Goal: Task Accomplishment & Management: Use online tool/utility

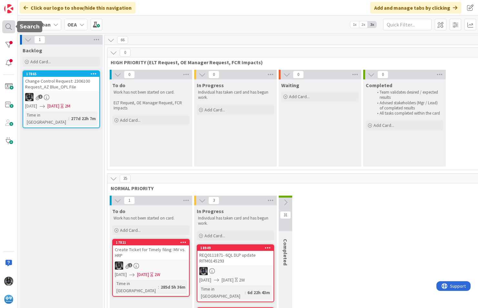
click at [9, 25] on div at bounding box center [8, 26] width 13 height 13
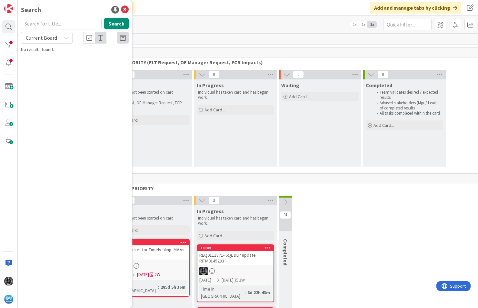
click at [35, 24] on input "text" at bounding box center [61, 24] width 81 height 12
type input "18701"
click at [75, 59] on span "UR0109999-ADJUSTREQ on 530202513413276 responded to in B2 but will not close" at bounding box center [77, 63] width 94 height 19
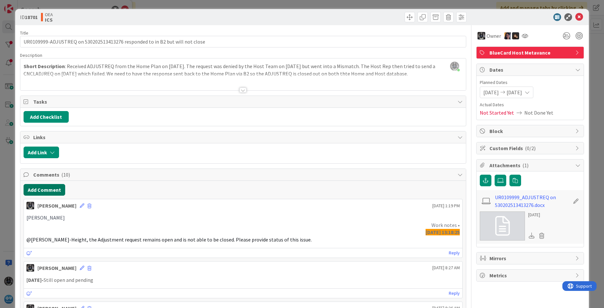
click at [40, 191] on button "Add Comment" at bounding box center [45, 190] width 42 height 12
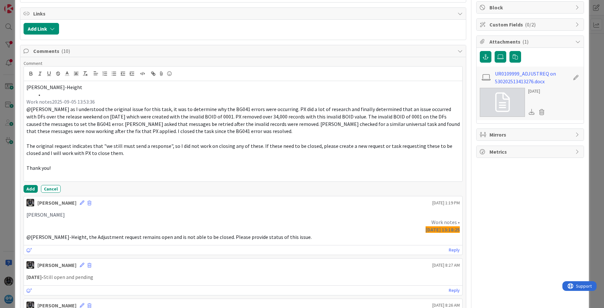
scroll to position [129, 0]
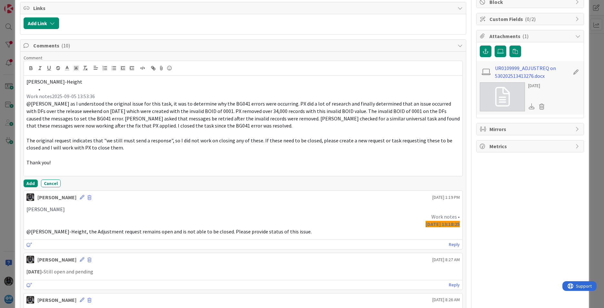
drag, startPoint x: 31, startPoint y: 181, endPoint x: 137, endPoint y: 193, distance: 106.6
click at [137, 193] on div "Kimm Garza September 05 2025 1:19 PM" at bounding box center [243, 196] width 439 height 10
click at [29, 180] on button "Add" at bounding box center [31, 183] width 14 height 8
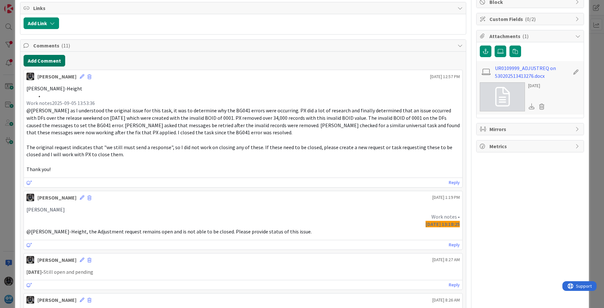
drag, startPoint x: 40, startPoint y: 61, endPoint x: 36, endPoint y: 58, distance: 5.2
drag, startPoint x: 36, startPoint y: 58, endPoint x: 32, endPoint y: 58, distance: 3.9
click at [32, 58] on button "Add Comment" at bounding box center [45, 61] width 42 height 12
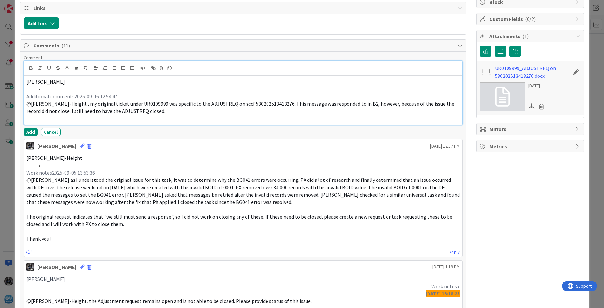
click at [27, 130] on button "Add" at bounding box center [31, 132] width 14 height 8
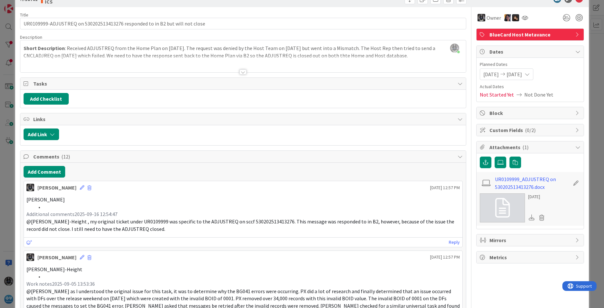
scroll to position [0, 0]
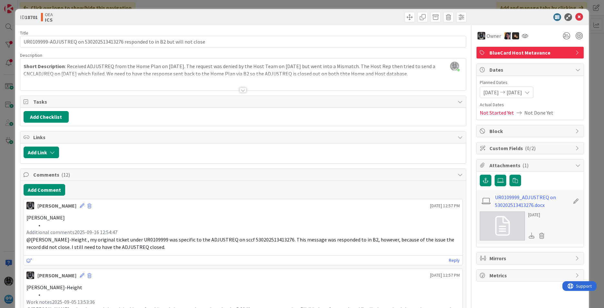
click at [384, 221] on p "Kimm Garza" at bounding box center [243, 217] width 434 height 7
click at [478, 93] on icon at bounding box center [527, 92] width 5 height 5
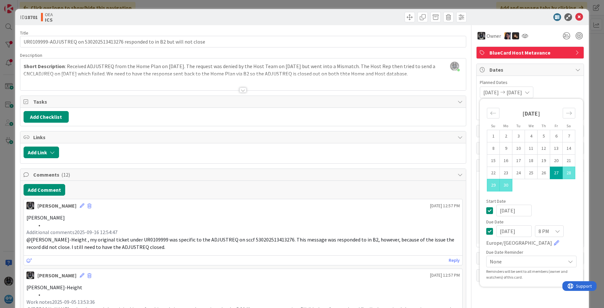
drag, startPoint x: 521, startPoint y: 230, endPoint x: 465, endPoint y: 226, distance: 56.6
type input "09/26/2025"
click at [306, 286] on p "Tramelle Chandler-Height" at bounding box center [243, 287] width 434 height 7
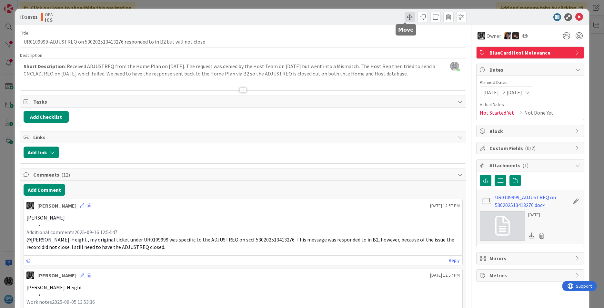
click at [405, 18] on span at bounding box center [410, 17] width 10 height 10
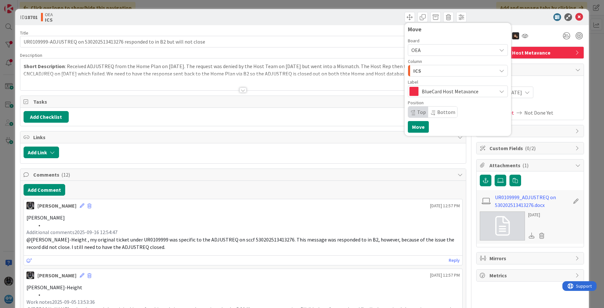
click at [421, 69] on div "ICS" at bounding box center [454, 71] width 85 height 10
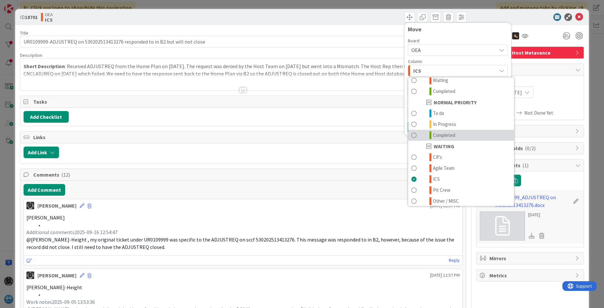
scroll to position [63, 0]
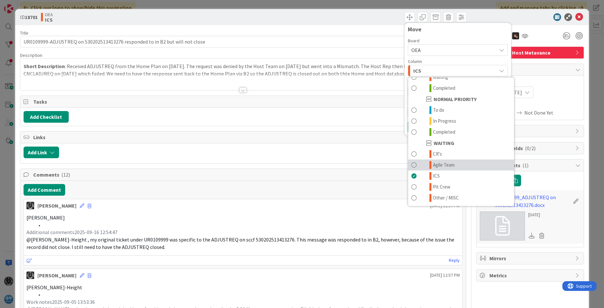
click at [440, 164] on span "Agile Team" at bounding box center [444, 165] width 22 height 8
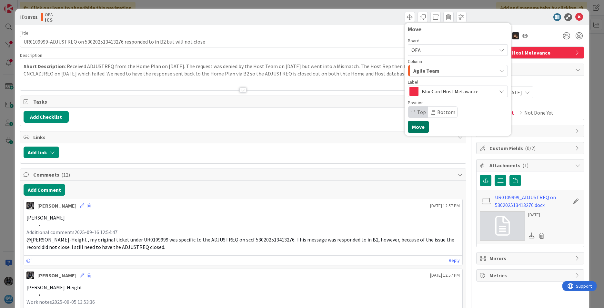
click at [415, 128] on button "Move" at bounding box center [418, 127] width 21 height 12
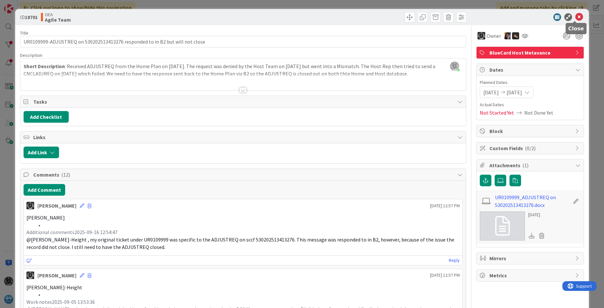
click at [478, 16] on icon at bounding box center [580, 17] width 8 height 8
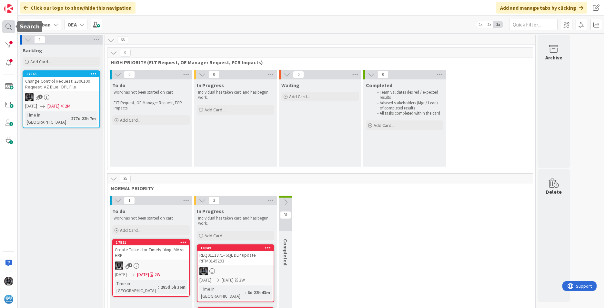
click at [8, 25] on div at bounding box center [8, 26] width 13 height 13
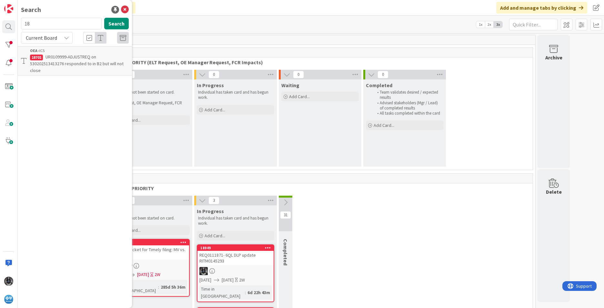
type input "1"
type input "18819"
click at [77, 66] on span "UR0117158-DRG 467 processing at incorrect Case Allowance for 1427875061/HonorHe…" at bounding box center [74, 63] width 88 height 19
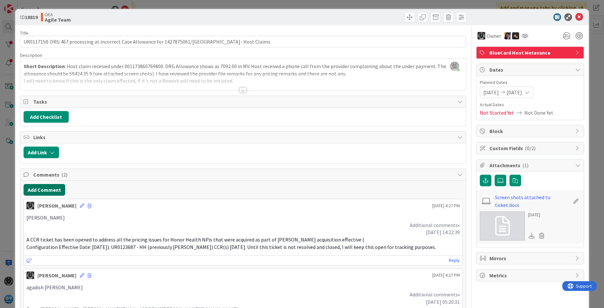
click at [37, 190] on button "Add Comment" at bounding box center [45, 190] width 42 height 12
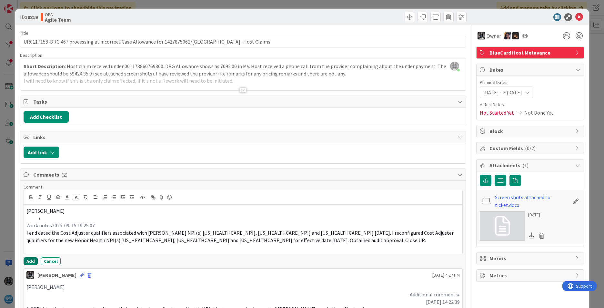
click at [31, 263] on button "Add" at bounding box center [31, 261] width 14 height 8
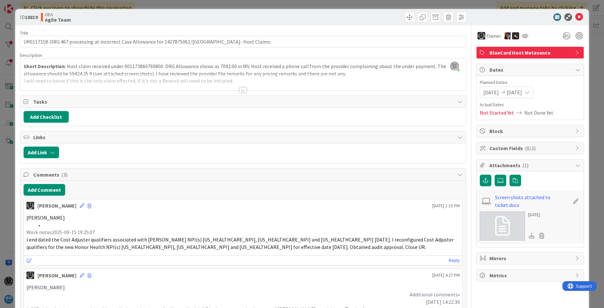
click at [478, 92] on icon at bounding box center [527, 92] width 5 height 5
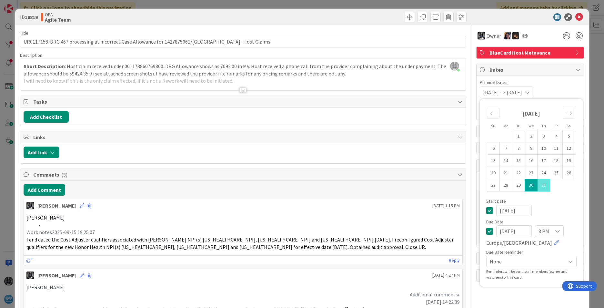
drag, startPoint x: 524, startPoint y: 231, endPoint x: 465, endPoint y: 232, distance: 58.4
type input "09/16/2025"
click at [376, 224] on li at bounding box center [247, 224] width 426 height 7
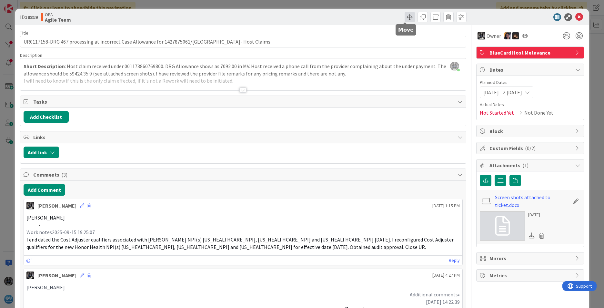
click at [406, 17] on span at bounding box center [410, 17] width 10 height 10
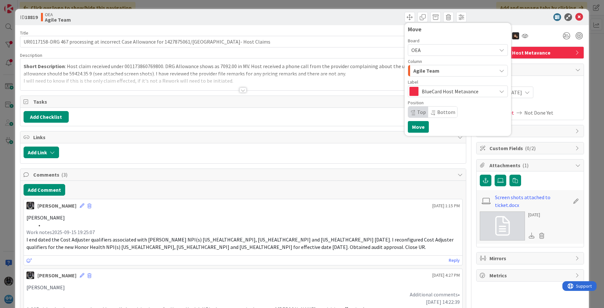
click at [425, 70] on span "Agile Team" at bounding box center [427, 71] width 26 height 8
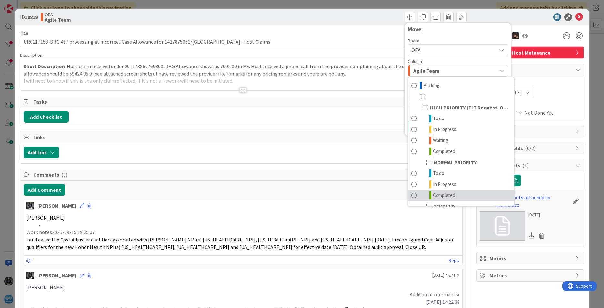
drag, startPoint x: 440, startPoint y: 195, endPoint x: 435, endPoint y: 193, distance: 5.2
click at [435, 193] on span "Completed" at bounding box center [444, 195] width 22 height 8
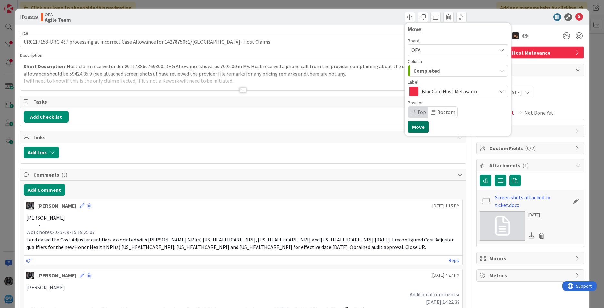
click at [412, 126] on button "Move" at bounding box center [418, 127] width 21 height 12
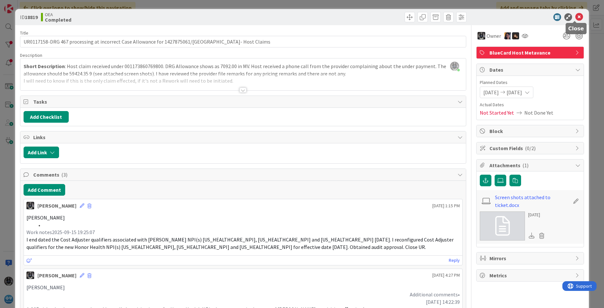
click at [478, 16] on icon at bounding box center [580, 17] width 8 height 8
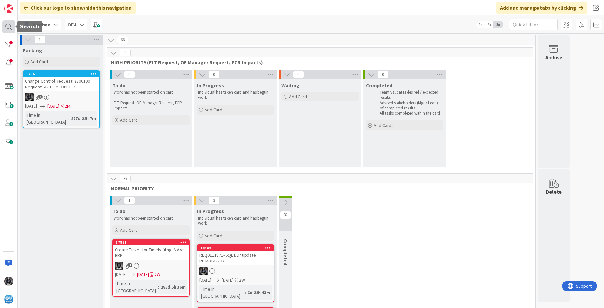
click at [6, 25] on div at bounding box center [8, 26] width 13 height 13
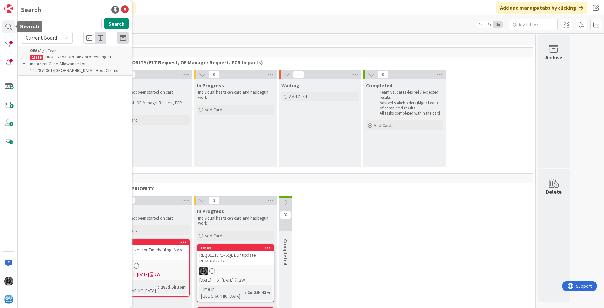
drag, startPoint x: 6, startPoint y: 25, endPoint x: 49, endPoint y: 23, distance: 42.6
click at [48, 24] on input "18819" at bounding box center [61, 24] width 81 height 12
type input "18888"
click at [66, 54] on p "UR0122682- BlueCard Host Manual Purge Requests- 08/22/25" at bounding box center [79, 61] width 99 height 14
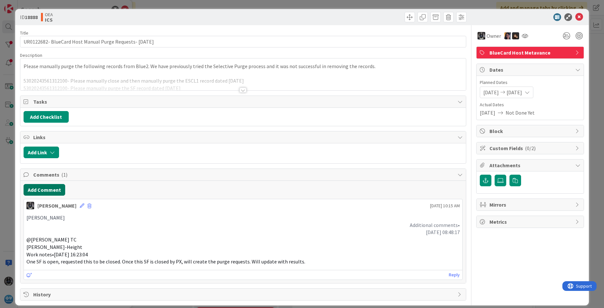
click at [42, 187] on button "Add Comment" at bounding box center [45, 190] width 42 height 12
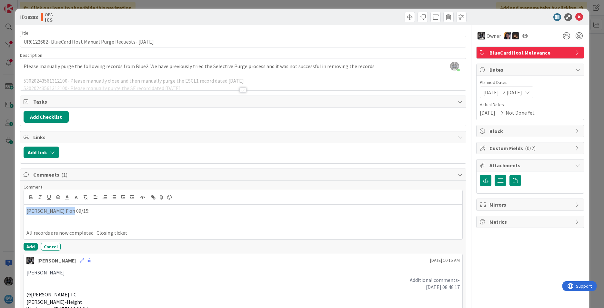
drag, startPoint x: 53, startPoint y: 210, endPoint x: 3, endPoint y: 213, distance: 49.8
click at [3, 213] on div "ID 18888 OEA ICS Title 56 / 128 UR0122682- BlueCard Host Manual Purge Requests-…" at bounding box center [302, 154] width 604 height 308
click at [29, 197] on icon "button" at bounding box center [31, 197] width 6 height 6
click at [28, 247] on button "Add" at bounding box center [31, 247] width 14 height 8
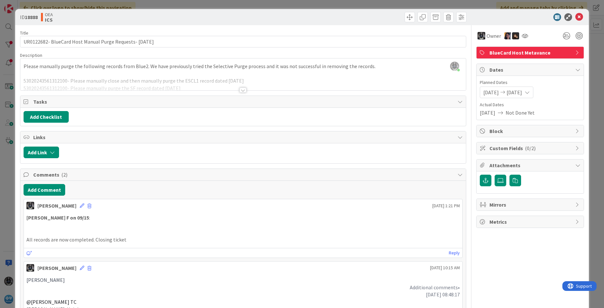
click at [478, 91] on icon at bounding box center [527, 92] width 5 height 5
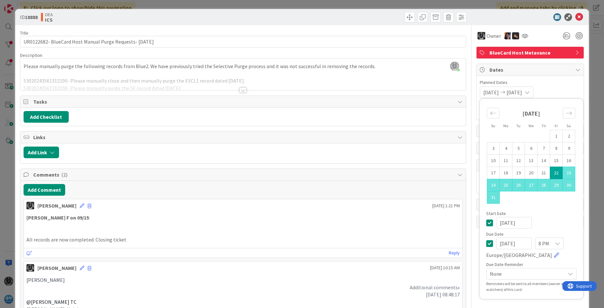
drag, startPoint x: 525, startPoint y: 243, endPoint x: 461, endPoint y: 241, distance: 64.3
click at [461, 241] on div "Title 56 / 128 UR0122682- BlueCard Host Manual Purge Requests- 08/22/25 Descrip…" at bounding box center [302, 194] width 564 height 338
type input "09/16/2025"
click at [365, 226] on p at bounding box center [243, 224] width 434 height 7
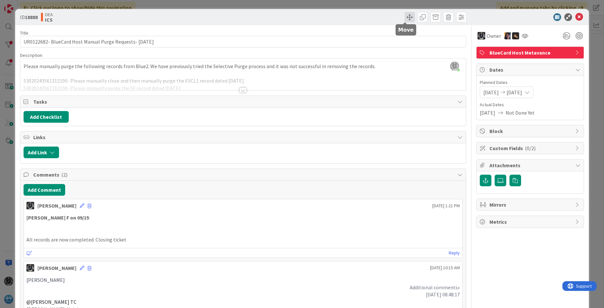
click at [406, 17] on span at bounding box center [410, 17] width 10 height 10
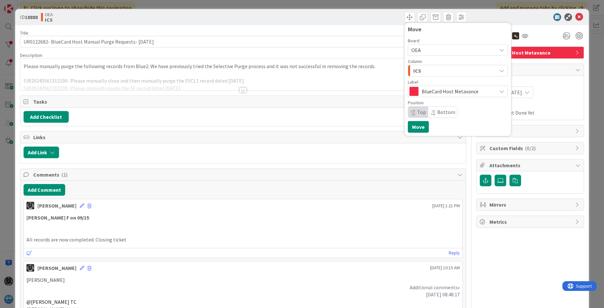
click at [423, 73] on div "ICS" at bounding box center [454, 71] width 85 height 10
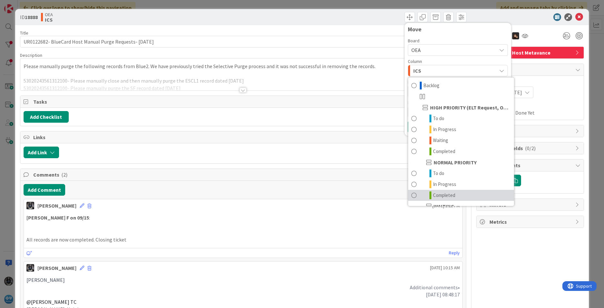
click at [437, 194] on span "Completed" at bounding box center [444, 195] width 22 height 8
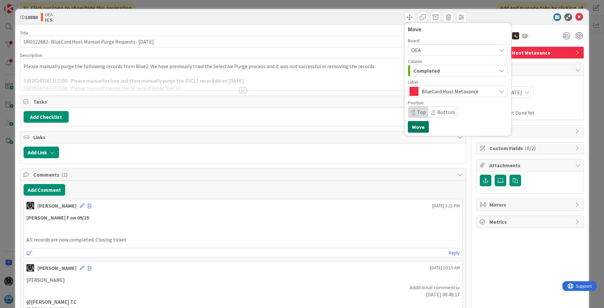
click at [413, 127] on button "Move" at bounding box center [418, 127] width 21 height 12
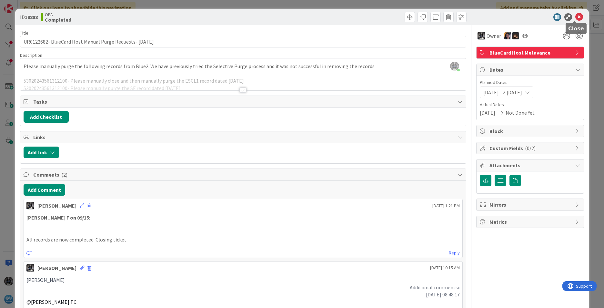
click at [478, 16] on icon at bounding box center [580, 17] width 8 height 8
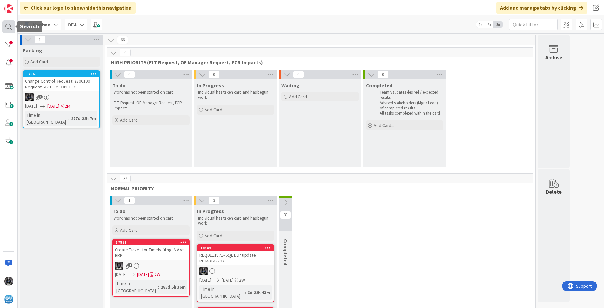
click at [7, 25] on div at bounding box center [8, 26] width 13 height 13
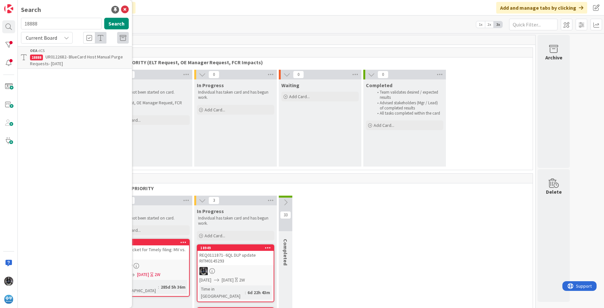
click at [46, 25] on input "18888" at bounding box center [61, 24] width 81 height 12
type input "18891"
click at [66, 59] on span "UR0122829-Host HRP claim 202516000117107 Locked" at bounding box center [63, 60] width 67 height 13
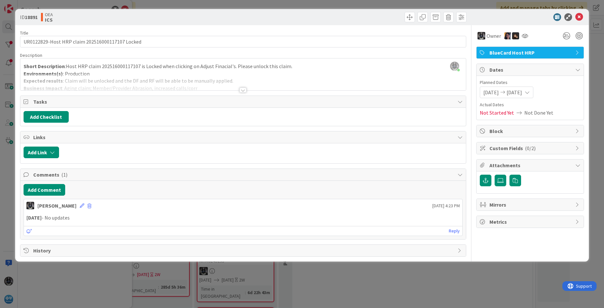
click at [478, 91] on span "09/19/2025" at bounding box center [514, 92] width 15 height 8
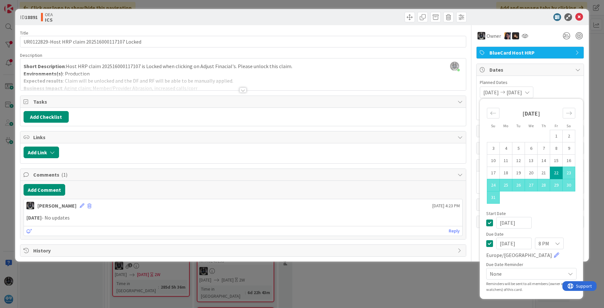
drag, startPoint x: 527, startPoint y: 242, endPoint x: 475, endPoint y: 242, distance: 52.6
click at [475, 242] on div "Title 47 / 128 UR0122829-Host HRP claim 202516000117107 Locked Description Kimm…" at bounding box center [302, 140] width 564 height 231
type input "09/16/2025"
click at [391, 215] on p "09/05/25 - No updates" at bounding box center [243, 217] width 434 height 7
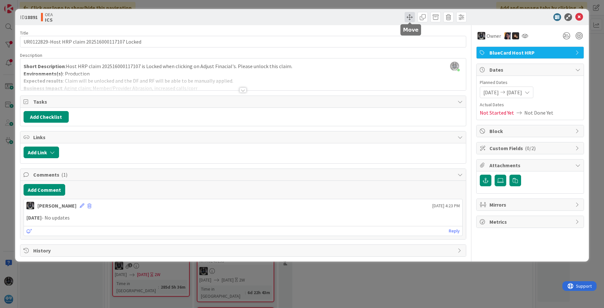
click at [411, 17] on span at bounding box center [410, 17] width 10 height 10
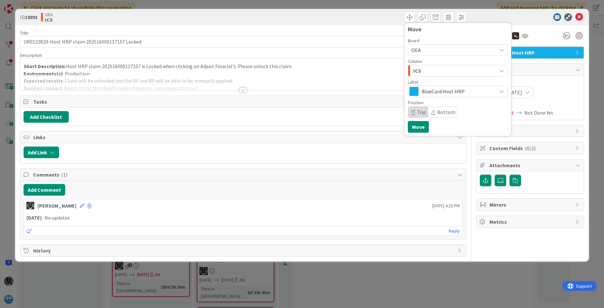
click at [425, 73] on div "ICS" at bounding box center [454, 71] width 85 height 10
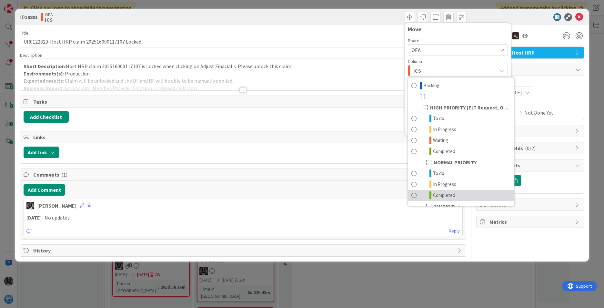
click at [451, 194] on span "Completed" at bounding box center [444, 195] width 22 height 8
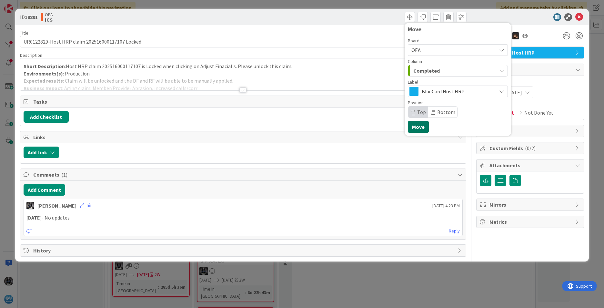
click at [418, 123] on button "Move" at bounding box center [418, 127] width 21 height 12
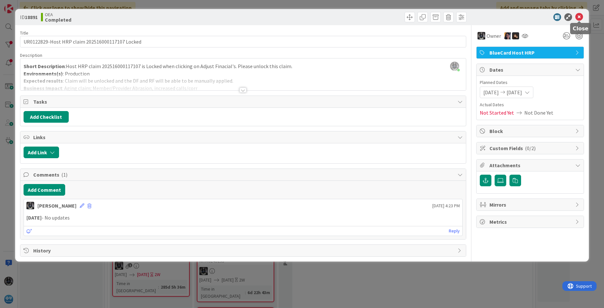
click at [478, 16] on icon at bounding box center [580, 17] width 8 height 8
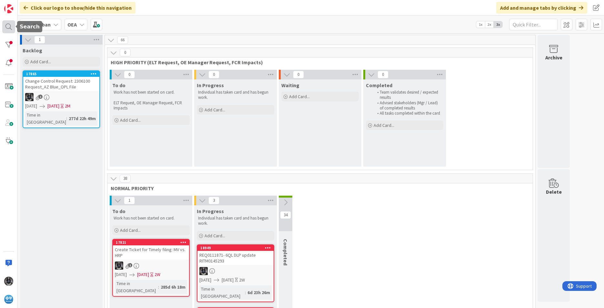
click at [7, 23] on div at bounding box center [8, 26] width 13 height 13
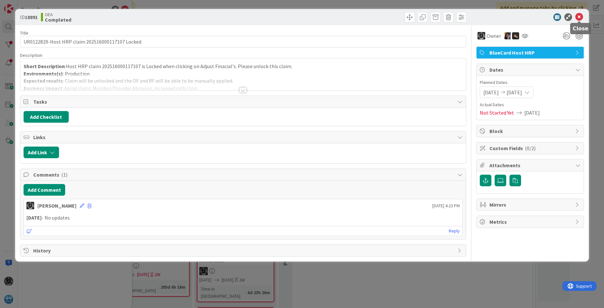
click at [478, 16] on icon at bounding box center [580, 17] width 8 height 8
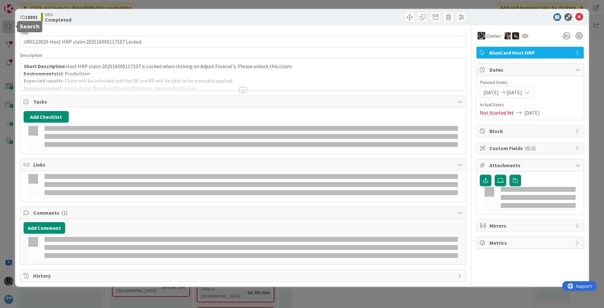
click at [8, 27] on div "ID 18891 OEA Completed Title 47 / 128 UR0122829-Host HRP claim 202516000117107 …" at bounding box center [302, 154] width 604 height 308
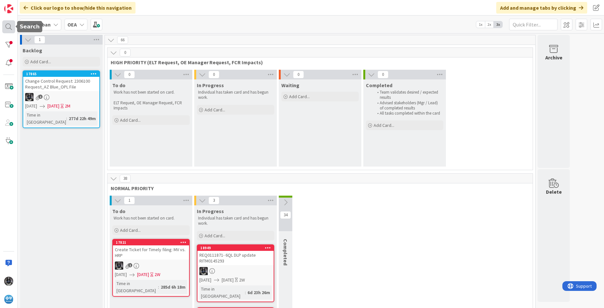
click at [8, 27] on div at bounding box center [8, 26] width 13 height 13
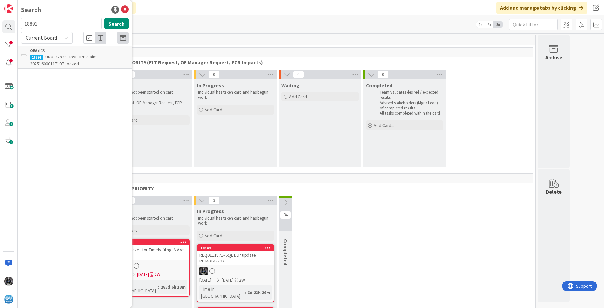
click at [56, 25] on input "18891" at bounding box center [61, 24] width 81 height 12
type input "18936"
click at [72, 55] on span "UR0125575- BCHost Manual Purge Requests - 09/05/25" at bounding box center [70, 60] width 80 height 13
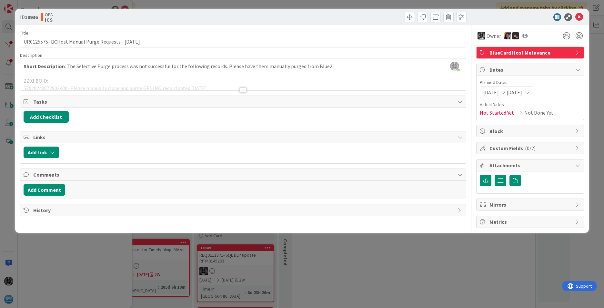
click at [478, 89] on div "09/05/2025 09/19/2025" at bounding box center [507, 93] width 54 height 12
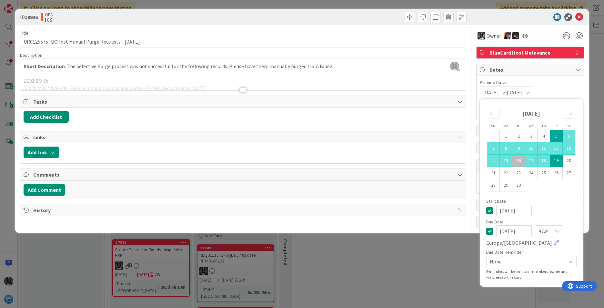
drag, startPoint x: 527, startPoint y: 230, endPoint x: 473, endPoint y: 231, distance: 54.3
click at [473, 231] on div "ID 18936 OEA ICS Title 50 / 128 UR0125575- BCHost Manual Purge Requests - 09/05…" at bounding box center [302, 121] width 574 height 224
type input "09/16/2025"
click at [372, 208] on span "History" at bounding box center [243, 210] width 421 height 8
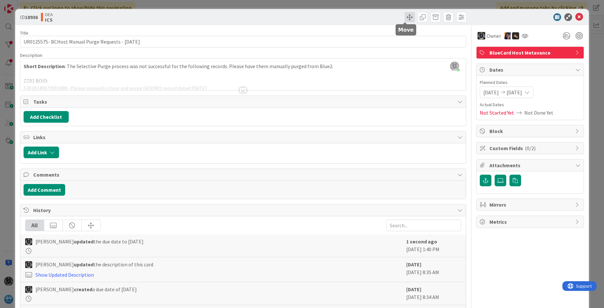
click at [405, 17] on span at bounding box center [410, 17] width 10 height 10
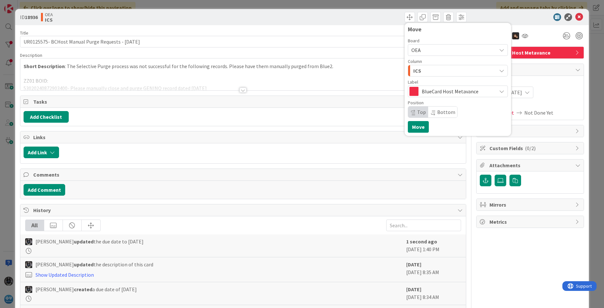
click at [417, 72] on div "ICS" at bounding box center [454, 71] width 85 height 10
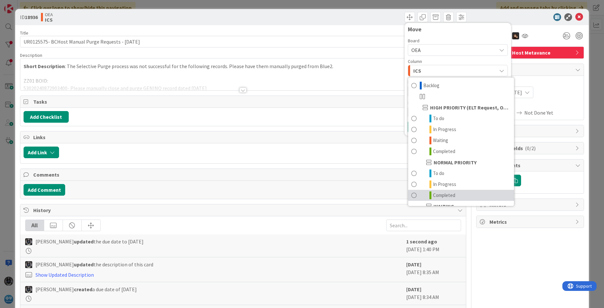
click at [437, 192] on span "Completed" at bounding box center [444, 195] width 22 height 8
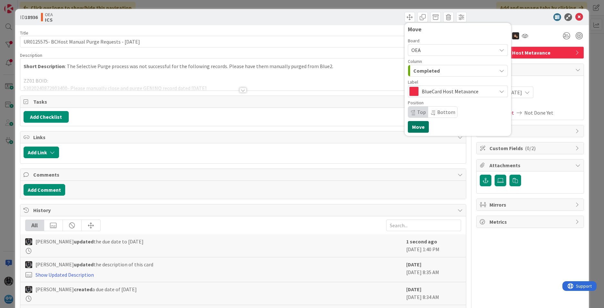
click at [416, 128] on button "Move" at bounding box center [418, 127] width 21 height 12
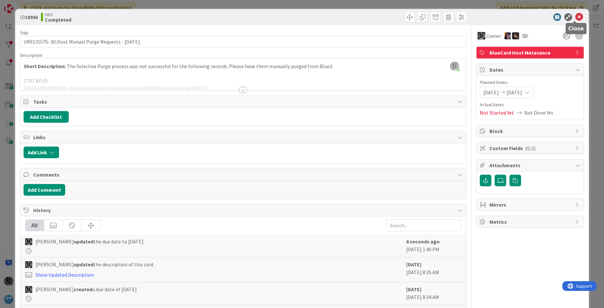
click at [478, 15] on icon at bounding box center [580, 17] width 8 height 8
